Goal: Task Accomplishment & Management: Use online tool/utility

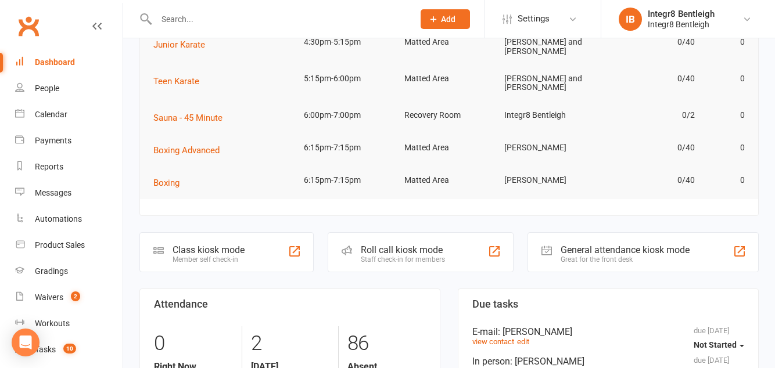
click at [249, 251] on div "Class kiosk mode Member self check-in" at bounding box center [226, 252] width 174 height 40
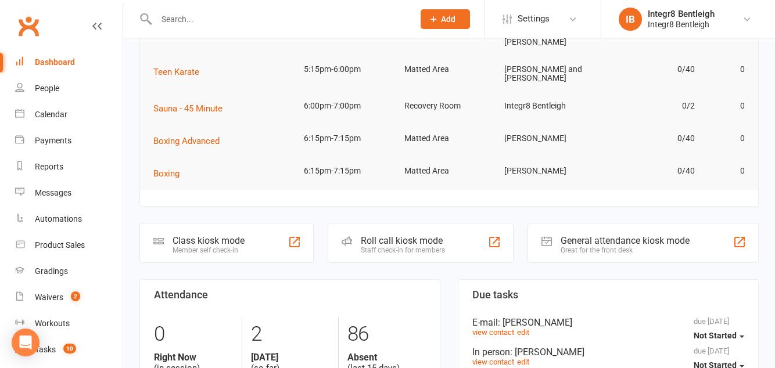
scroll to position [149, 0]
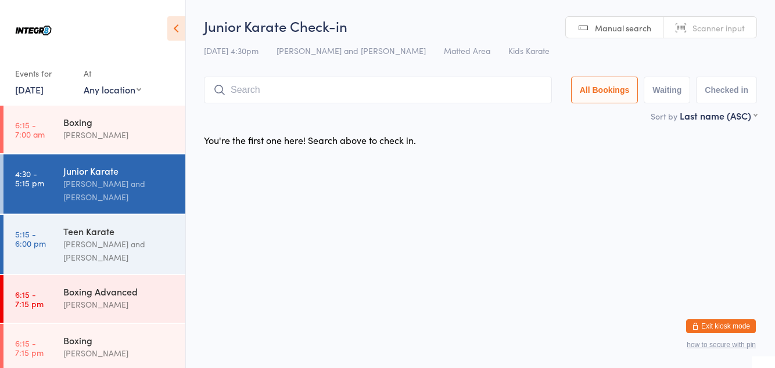
click at [338, 102] on input "search" at bounding box center [378, 90] width 348 height 27
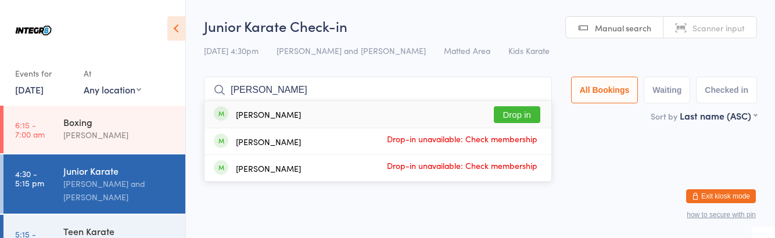
type input "Perrie"
click at [529, 116] on button "Drop in" at bounding box center [517, 114] width 46 height 17
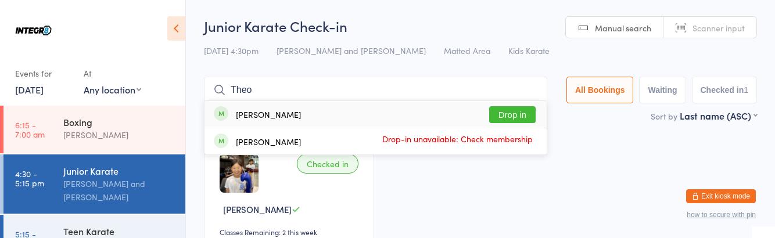
type input "Theo"
click at [524, 112] on button "Drop in" at bounding box center [512, 114] width 46 height 17
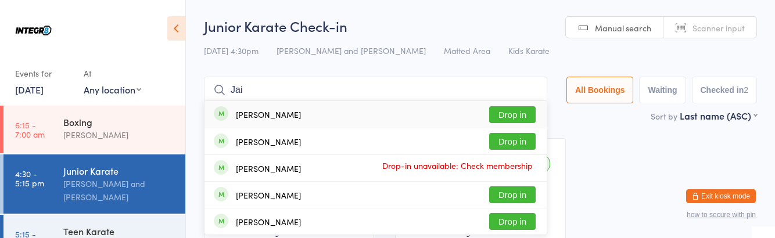
type input "Jai"
click at [507, 112] on button "Drop in" at bounding box center [512, 114] width 46 height 17
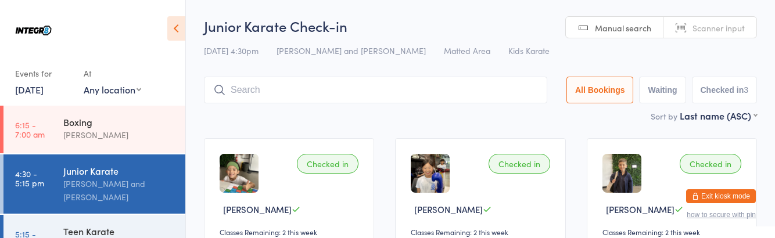
click at [266, 93] on input "search" at bounding box center [375, 90] width 343 height 27
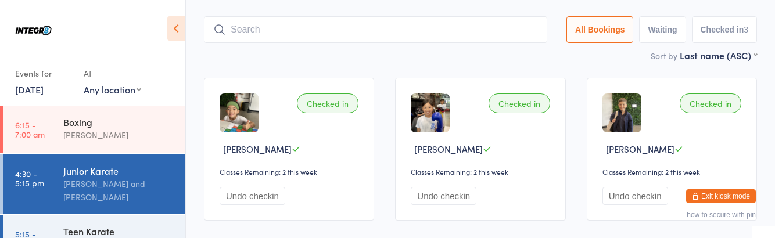
scroll to position [77, 0]
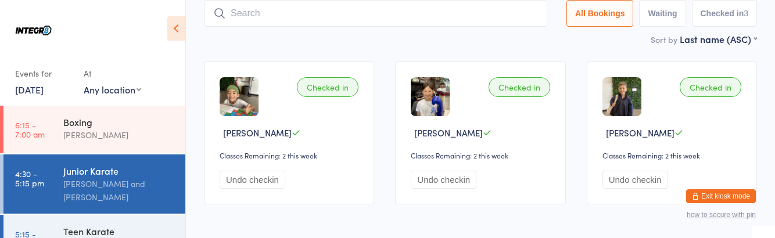
click at [419, 8] on input "search" at bounding box center [375, 13] width 343 height 27
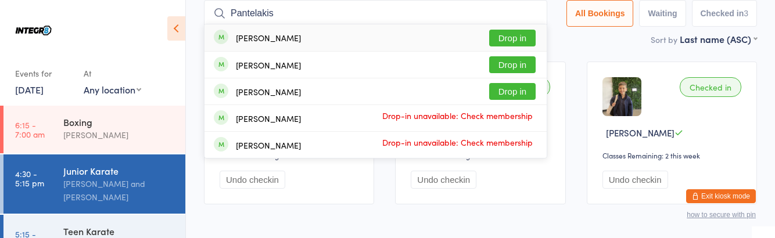
type input "Pantelakis"
click at [527, 94] on button "Drop in" at bounding box center [512, 91] width 46 height 17
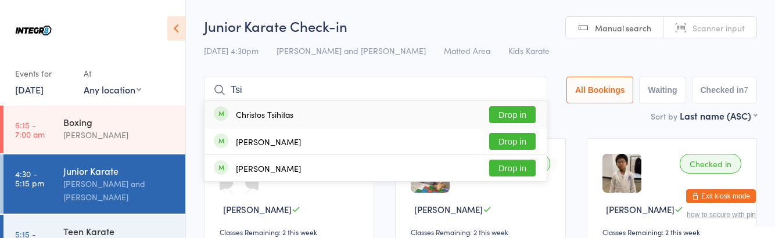
type input "Tsi"
click at [516, 170] on button "Drop in" at bounding box center [512, 168] width 46 height 17
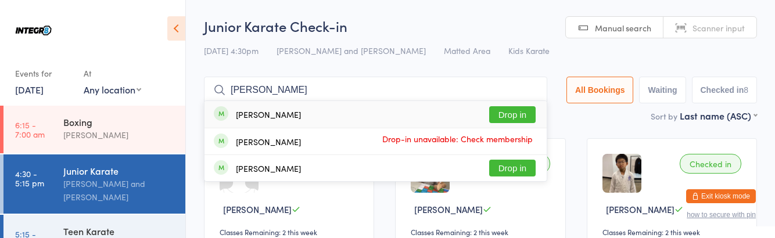
type input "Antonino"
click at [522, 112] on button "Drop in" at bounding box center [512, 114] width 46 height 17
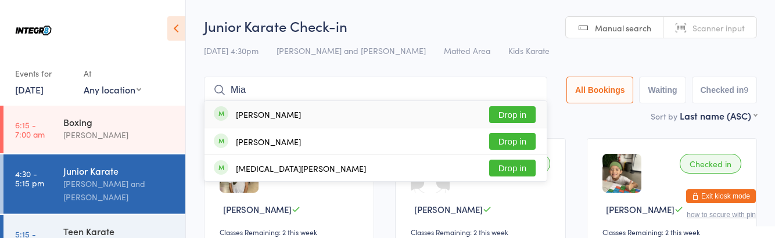
type input "Mia"
click at [528, 139] on button "Drop in" at bounding box center [512, 141] width 46 height 17
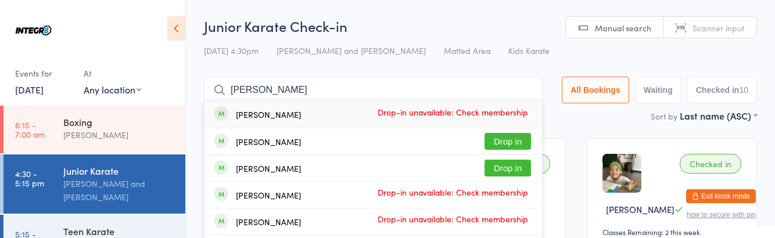
type input "Alexa"
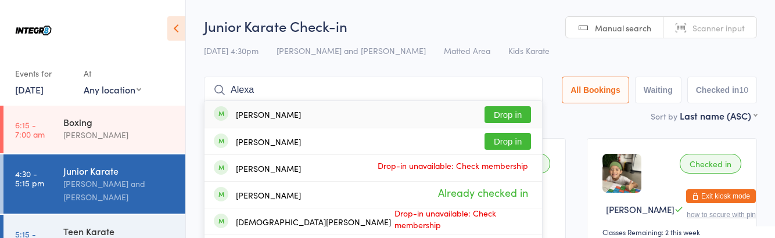
type input "Alexa"
click at [525, 114] on button "Drop in" at bounding box center [508, 114] width 46 height 17
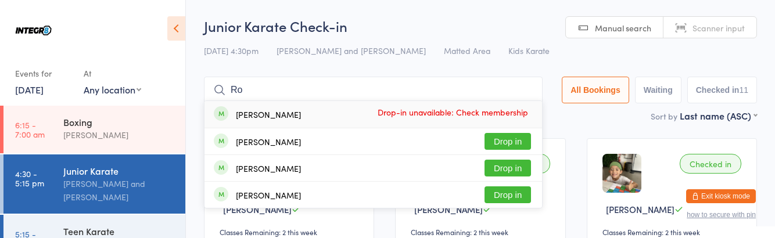
type input "Ro"
click at [263, 165] on div "Rohan Sukul" at bounding box center [268, 168] width 65 height 9
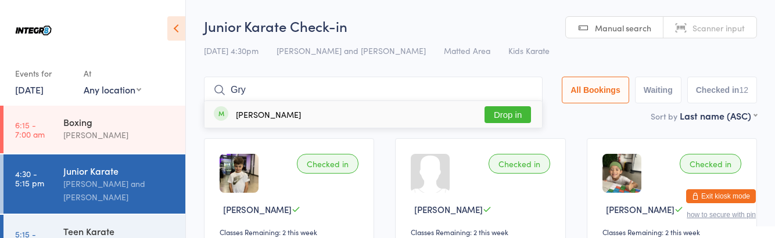
type input "Gry"
click at [528, 116] on button "Drop in" at bounding box center [508, 114] width 46 height 17
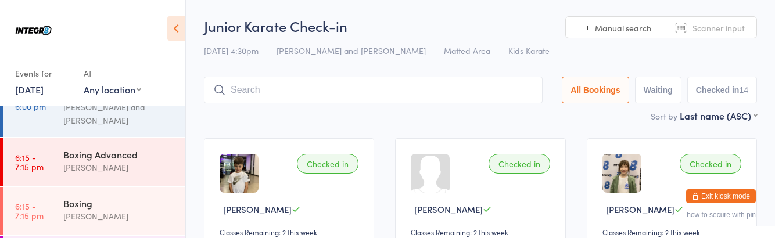
click at [105, 124] on div "[PERSON_NAME] and [PERSON_NAME]" at bounding box center [119, 114] width 112 height 27
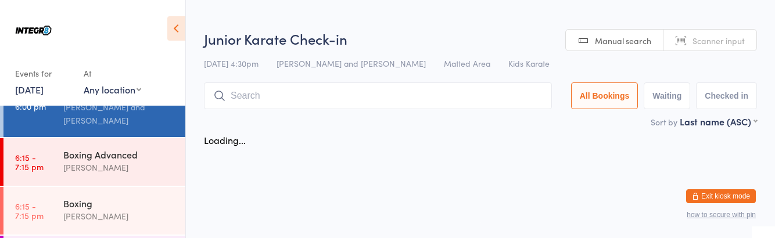
scroll to position [137, 0]
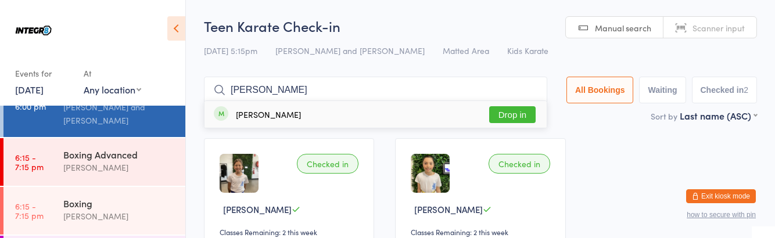
type input "Zoe"
click at [520, 112] on button "Drop in" at bounding box center [512, 114] width 46 height 17
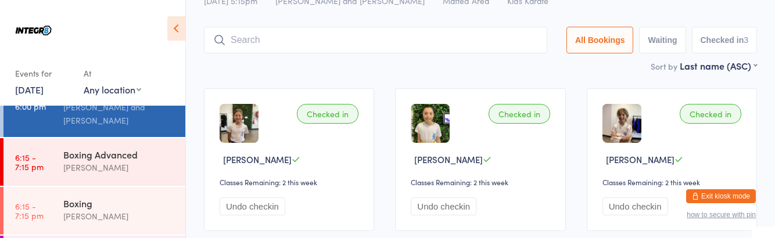
scroll to position [69, 0]
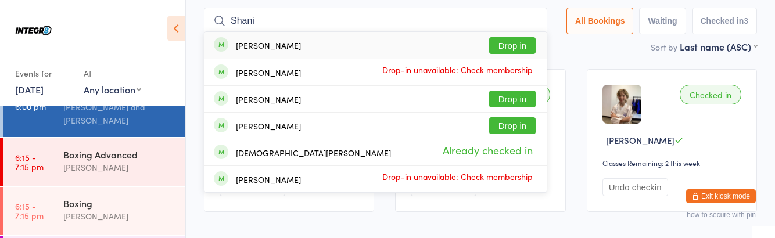
type input "Shani"
click at [528, 41] on button "Drop in" at bounding box center [512, 45] width 46 height 17
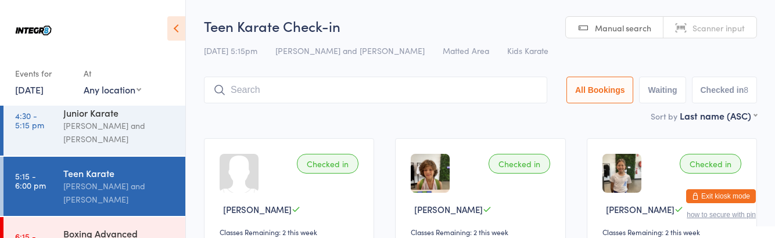
scroll to position [59, 0]
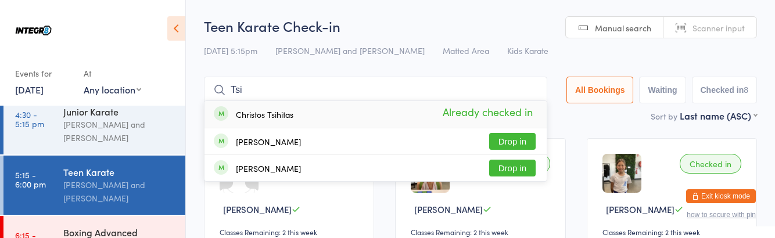
type input "Tsi"
click at [518, 144] on button "Drop in" at bounding box center [512, 141] width 46 height 17
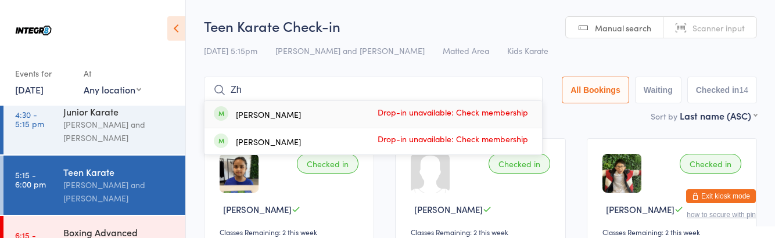
type input "Z"
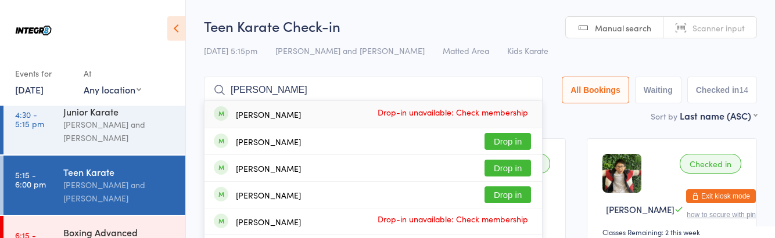
type input "Luca a"
click at [507, 145] on button "Drop in" at bounding box center [508, 141] width 46 height 17
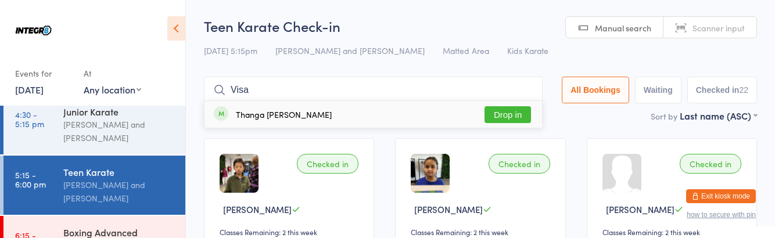
type input "Visa"
click at [514, 117] on button "Drop in" at bounding box center [508, 114] width 46 height 17
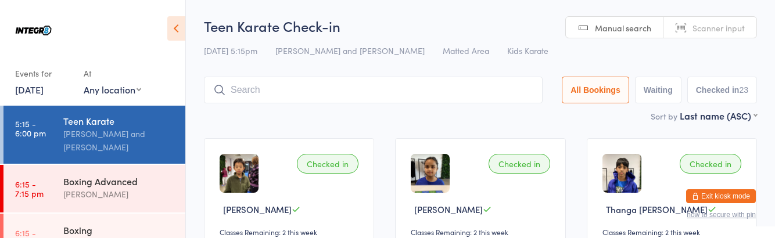
scroll to position [58, 0]
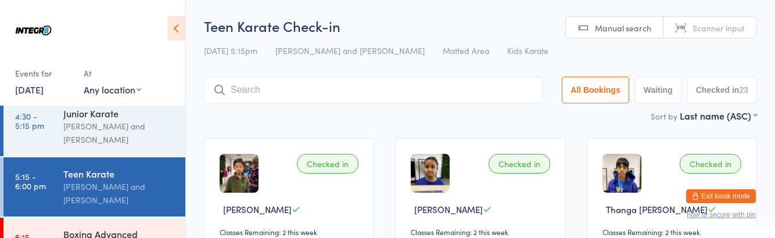
click at [115, 221] on div "Boxing Advanced Phil Amato" at bounding box center [124, 241] width 122 height 46
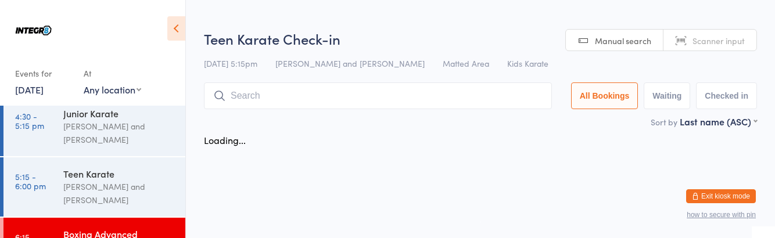
click at [170, 221] on div "Boxing Advanced Phil Amato" at bounding box center [124, 241] width 122 height 46
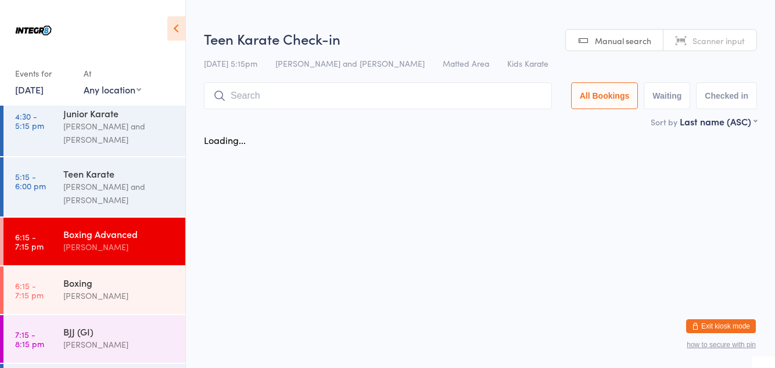
click at [154, 228] on div "Boxing Advanced" at bounding box center [119, 234] width 112 height 13
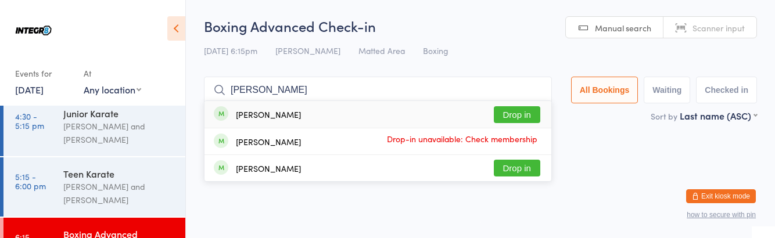
type input "Johnn"
click at [526, 114] on button "Drop in" at bounding box center [517, 114] width 46 height 17
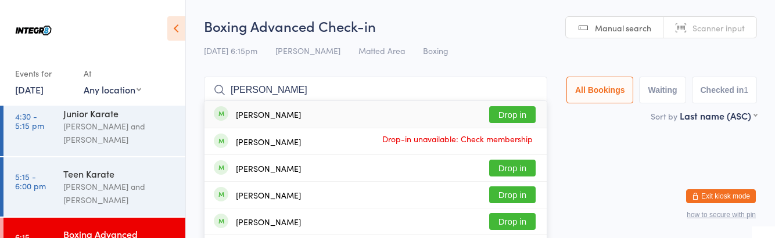
type input "Marko"
click at [527, 102] on div "Marko Popovic Drop in" at bounding box center [376, 114] width 342 height 27
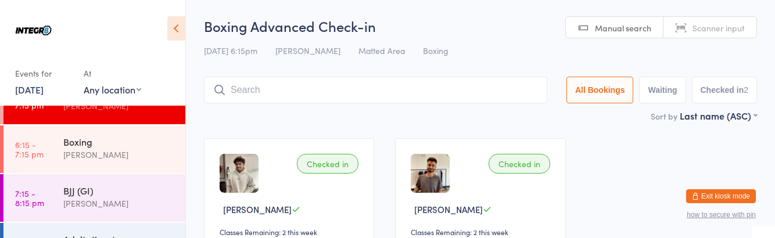
click at [60, 149] on link "6:15 - 7:15 pm Boxing Phil Amato" at bounding box center [94, 150] width 182 height 48
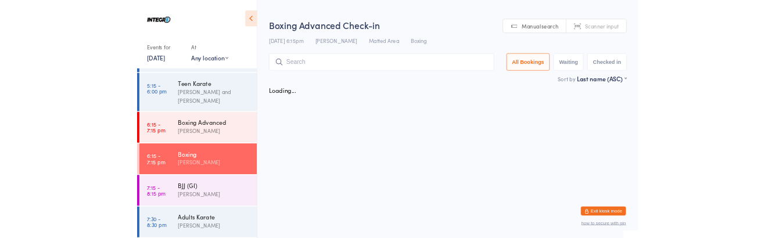
scroll to position [199, 0]
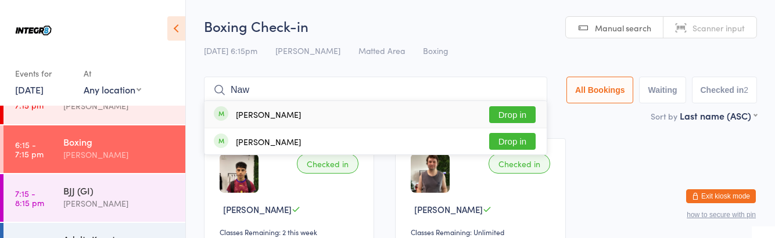
type input "Naw"
click at [527, 111] on button "Drop in" at bounding box center [512, 114] width 46 height 17
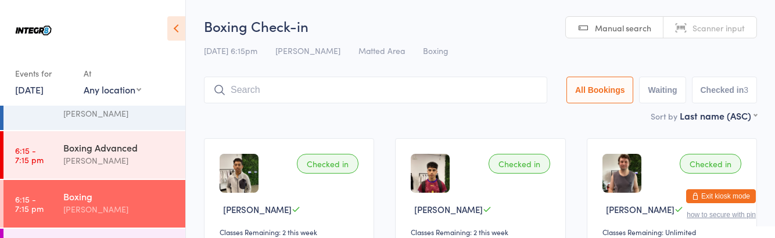
click at [120, 160] on div "[PERSON_NAME]" at bounding box center [119, 160] width 112 height 13
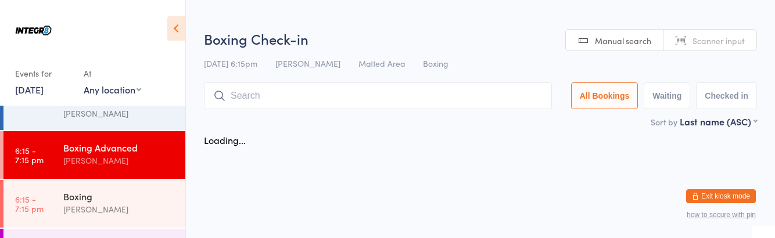
scroll to position [144, 0]
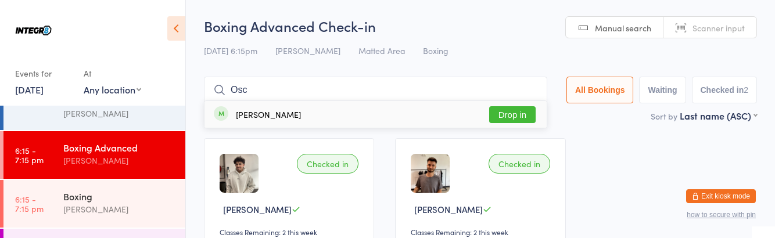
type input "Osc"
click at [517, 117] on button "Drop in" at bounding box center [512, 114] width 46 height 17
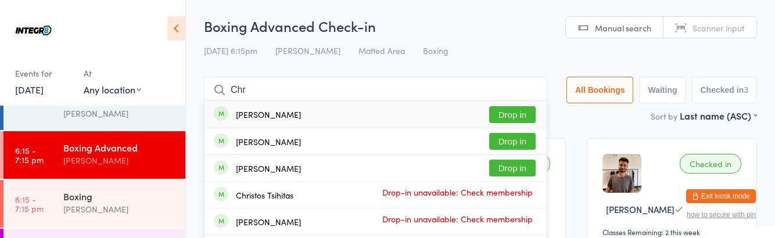
type input "Chr"
click at [521, 110] on button "Drop in" at bounding box center [512, 114] width 46 height 17
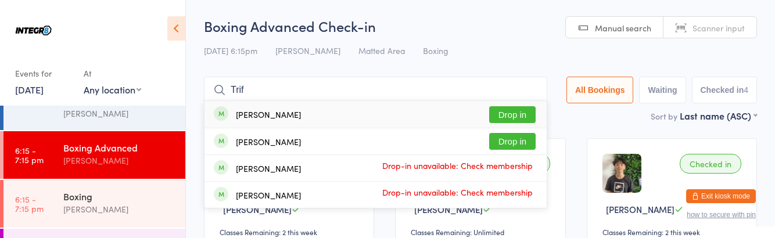
type input "Trif"
click at [528, 139] on button "Drop in" at bounding box center [512, 141] width 46 height 17
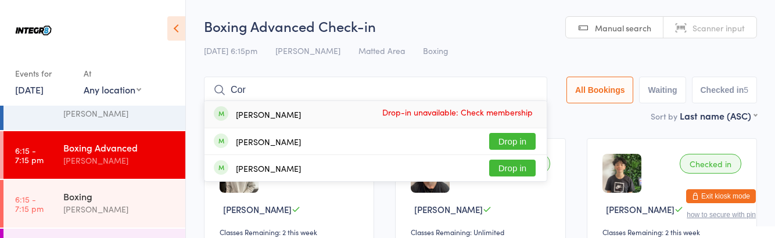
type input "Cor"
click at [534, 141] on button "Drop in" at bounding box center [512, 141] width 46 height 17
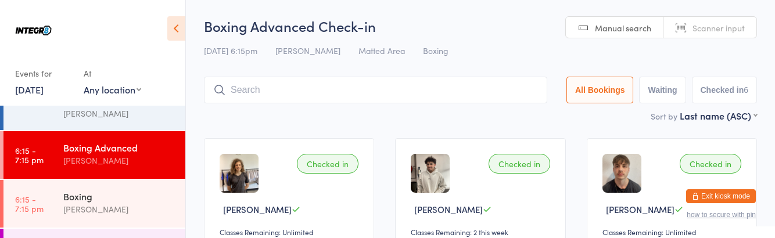
type input "V"
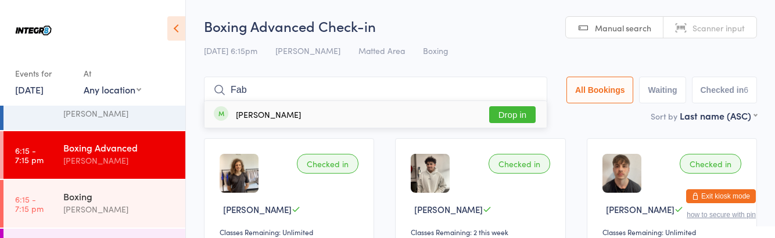
type input "Fab"
click at [506, 117] on button "Drop in" at bounding box center [512, 114] width 46 height 17
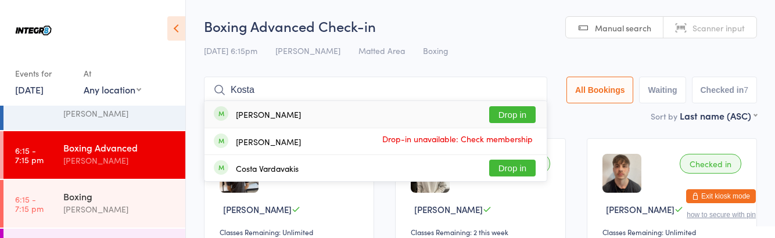
type input "Kosta"
click at [522, 119] on button "Drop in" at bounding box center [512, 114] width 46 height 17
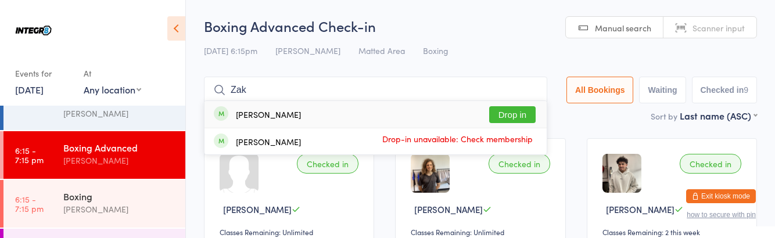
type input "Zak"
click at [523, 129] on div "Zara Buzza Drop-in unavailable: Check membership" at bounding box center [376, 141] width 342 height 26
type input "Ari"
click at [524, 113] on button "Drop in" at bounding box center [512, 114] width 46 height 17
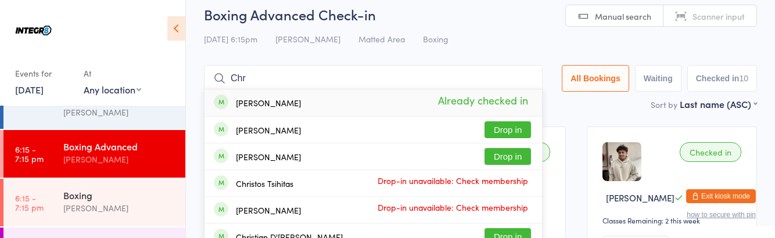
scroll to position [0, 0]
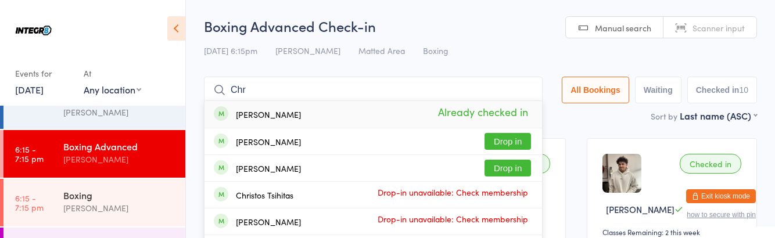
click at [522, 87] on input "Chr" at bounding box center [373, 90] width 339 height 27
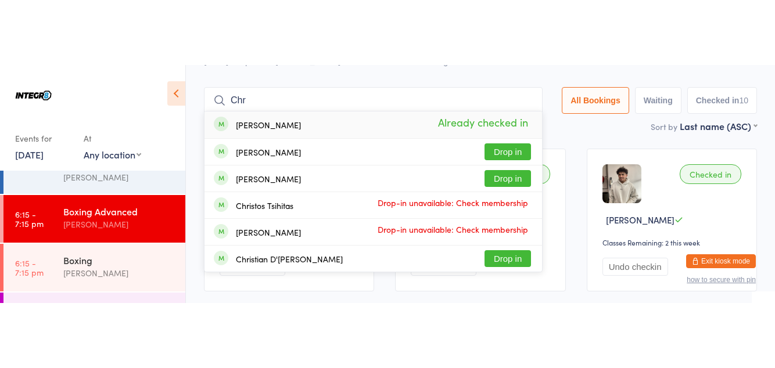
scroll to position [77, 0]
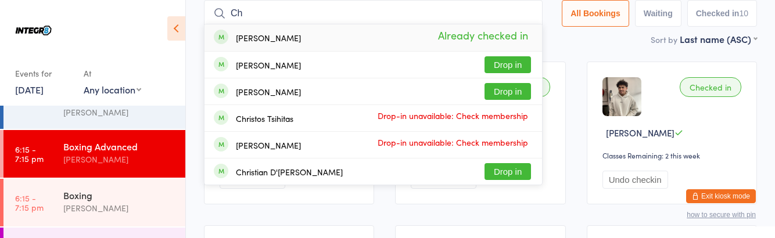
type input "C"
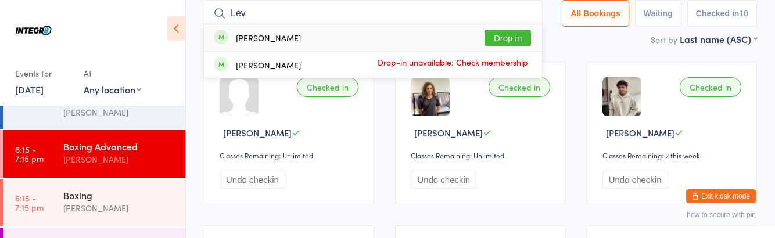
type input "Lev"
click at [516, 33] on button "Drop in" at bounding box center [508, 38] width 46 height 17
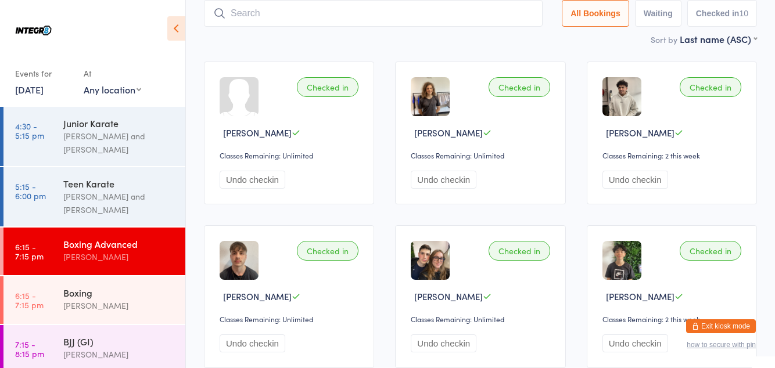
scroll to position [48, 0]
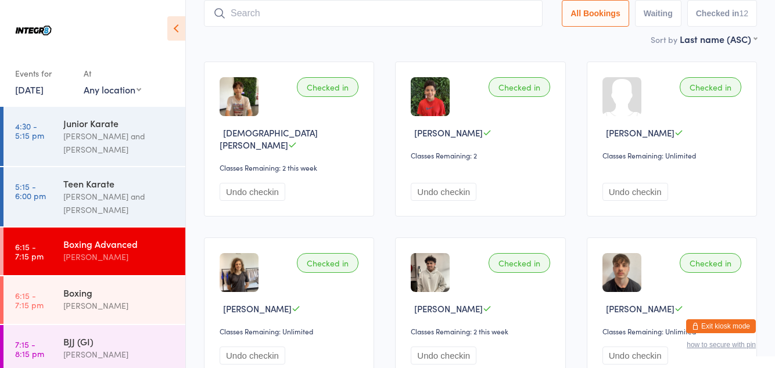
click at [58, 302] on link "6:15 - 7:15 pm Boxing Phil Amato" at bounding box center [94, 301] width 182 height 48
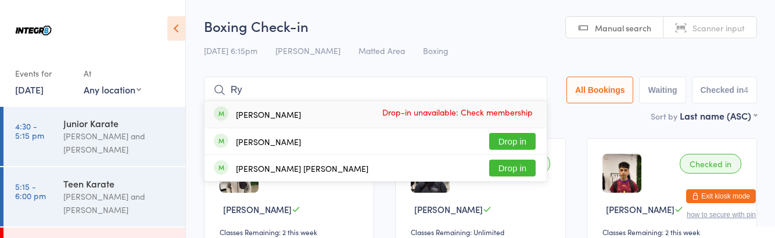
type input "Ry"
click at [528, 165] on button "Drop in" at bounding box center [512, 168] width 46 height 17
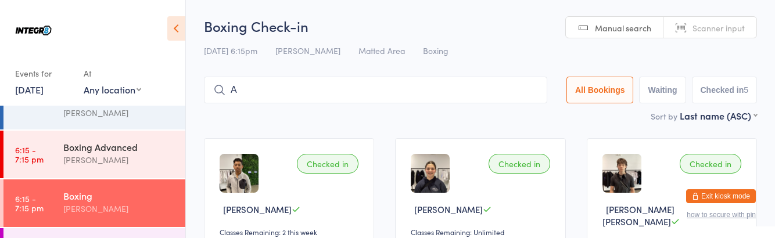
scroll to position [144, 0]
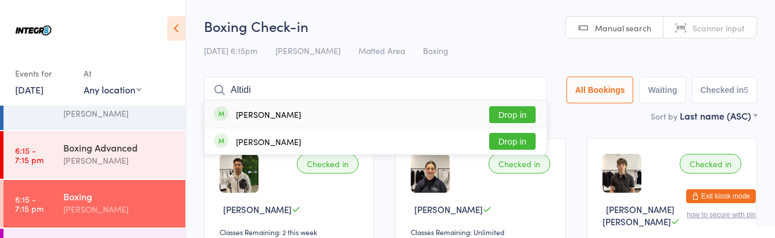
type input "Altidi"
click at [510, 119] on button "Drop in" at bounding box center [512, 114] width 46 height 17
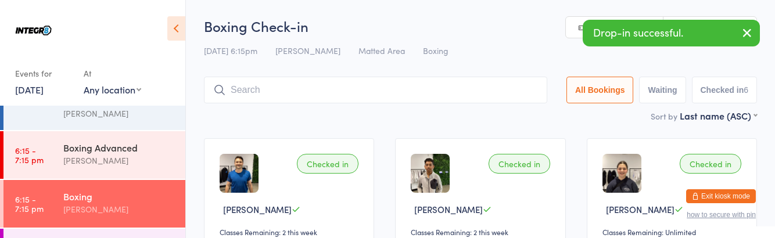
click at [110, 205] on div "[PERSON_NAME]" at bounding box center [119, 209] width 112 height 13
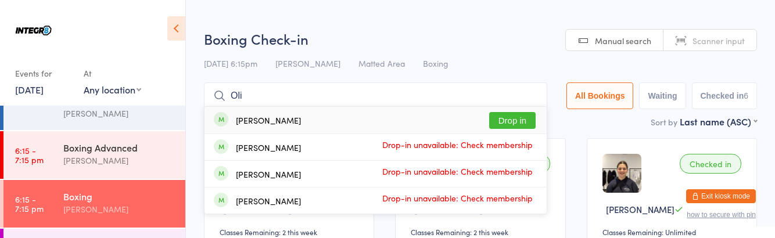
type input "Oli"
click at [510, 119] on button "Drop in" at bounding box center [512, 120] width 46 height 17
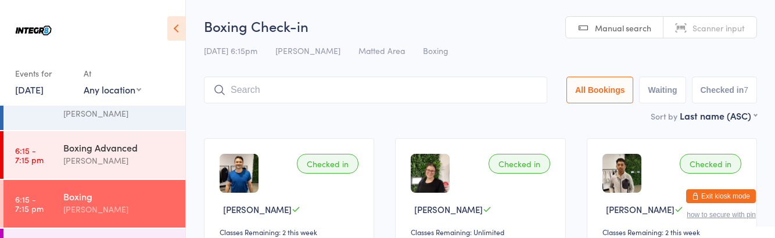
click at [119, 151] on div "Boxing Advanced" at bounding box center [119, 147] width 112 height 13
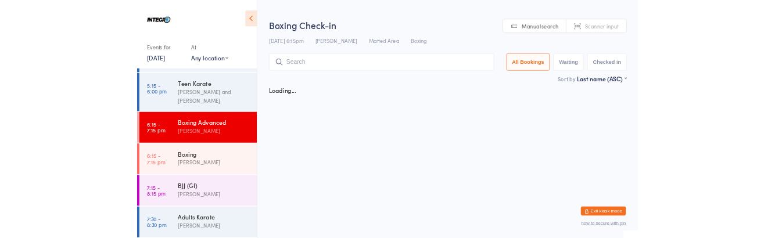
scroll to position [144, 0]
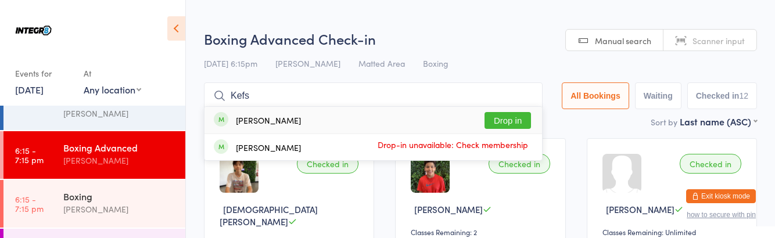
type input "Kefs"
click at [511, 120] on button "Drop in" at bounding box center [508, 120] width 46 height 17
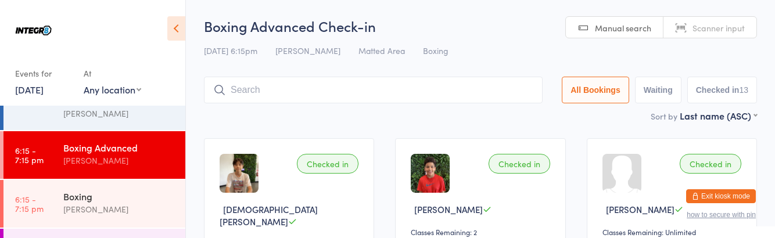
click at [246, 77] on input "search" at bounding box center [373, 90] width 339 height 27
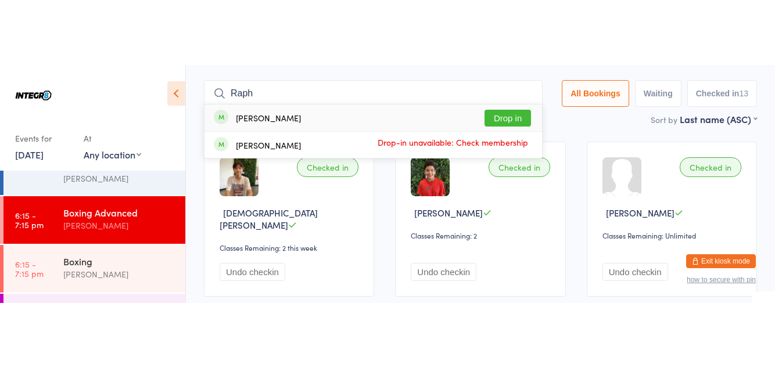
scroll to position [70, 0]
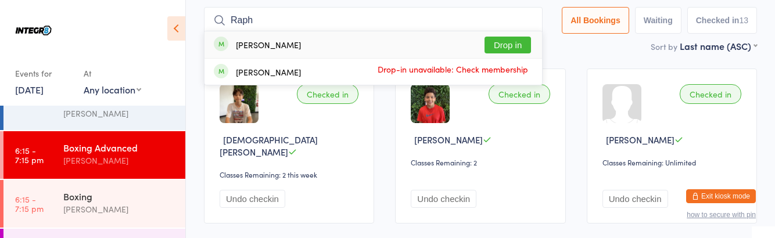
type input "Raph"
click at [529, 41] on button "Drop in" at bounding box center [508, 45] width 46 height 17
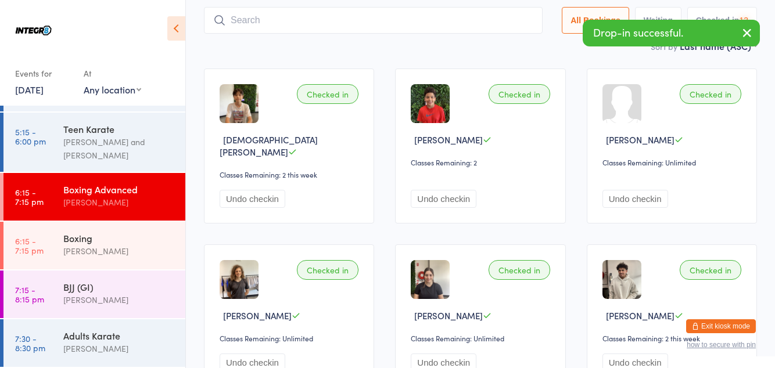
scroll to position [102, 0]
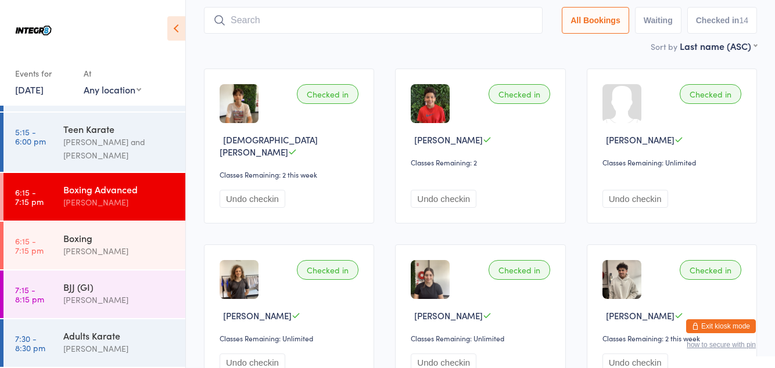
click at [466, 41] on div "Sort by Last name (ASC) First name (ASC) First name (DESC) Last name (ASC) Last…" at bounding box center [480, 46] width 553 height 13
click at [431, 22] on input "search" at bounding box center [373, 20] width 339 height 27
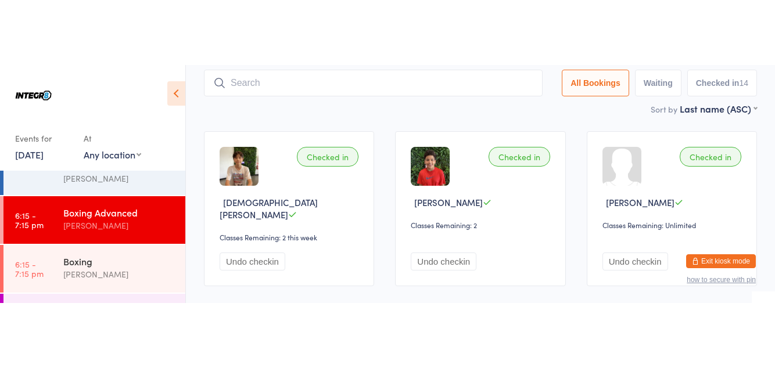
scroll to position [77, 0]
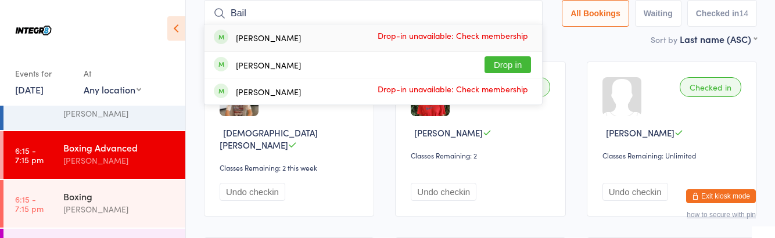
type input "Bail"
click at [516, 60] on button "Drop in" at bounding box center [508, 64] width 46 height 17
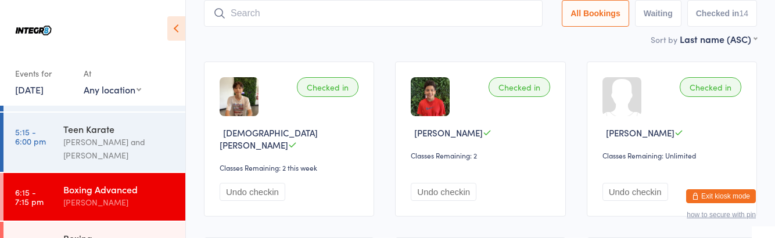
scroll to position [102, 0]
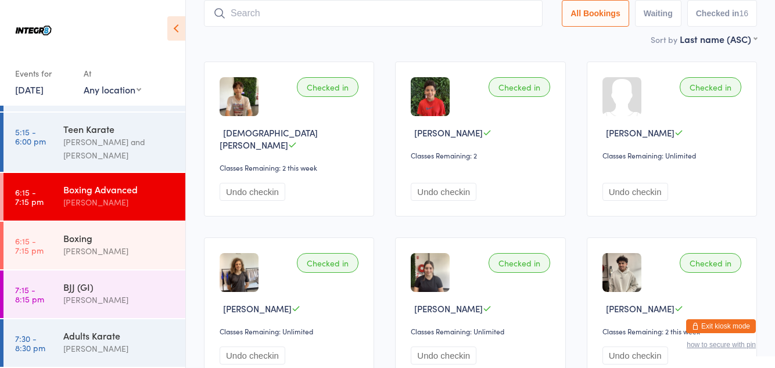
click at [342, 0] on input "search" at bounding box center [373, 13] width 339 height 27
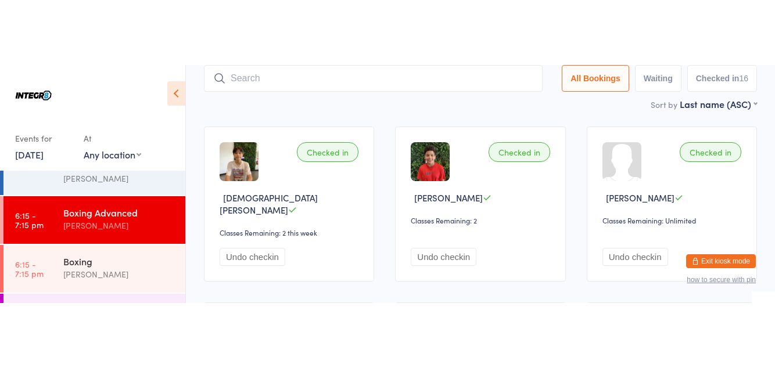
scroll to position [77, 0]
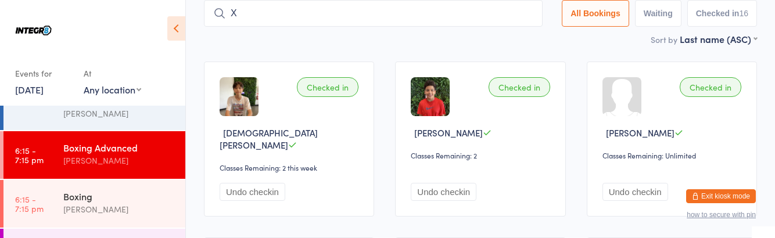
type input "X"
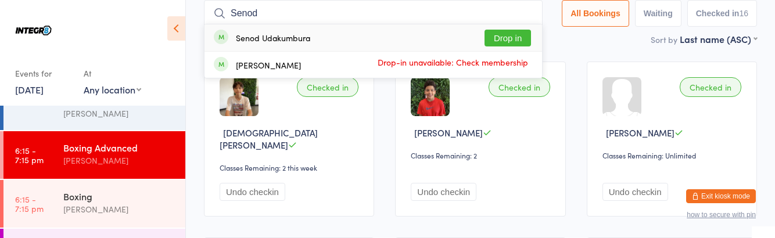
type input "Senod"
click at [513, 35] on button "Drop in" at bounding box center [508, 38] width 46 height 17
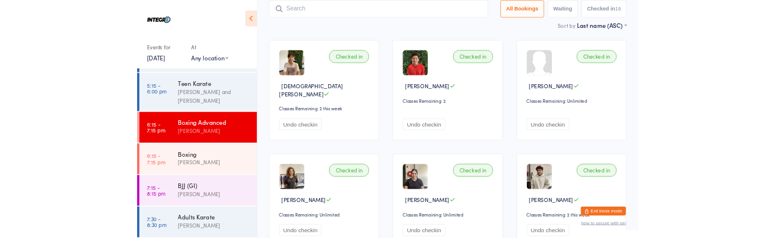
scroll to position [144, 0]
